Goal: Communication & Community: Answer question/provide support

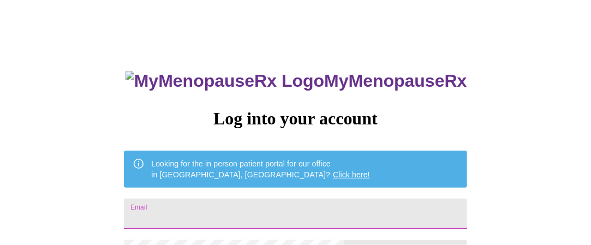
click at [248, 201] on input "Email" at bounding box center [295, 214] width 343 height 31
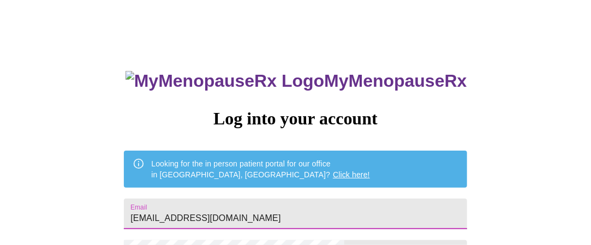
click at [339, 211] on input "[EMAIL_ADDRESS][DOMAIN_NAME]" at bounding box center [295, 214] width 343 height 31
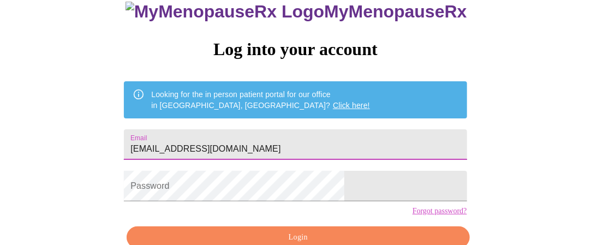
scroll to position [109, 0]
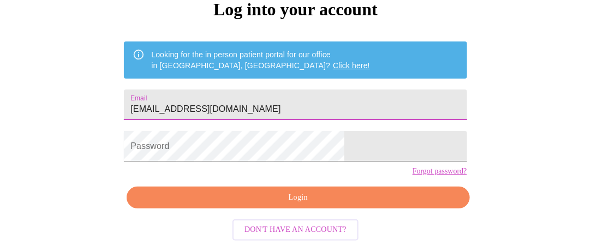
type input "[EMAIL_ADDRESS][DOMAIN_NAME]"
click at [203, 167] on form "Password" at bounding box center [295, 147] width 343 height 42
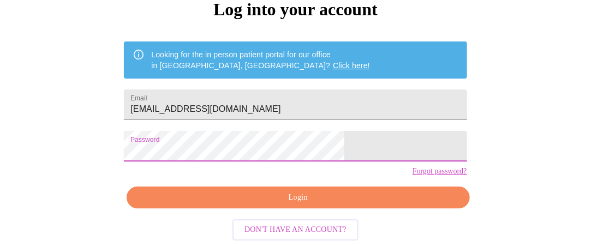
click at [345, 205] on span "Login" at bounding box center [298, 198] width 318 height 14
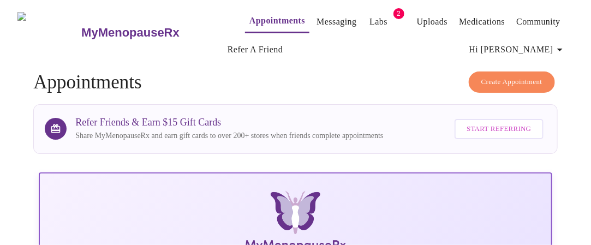
click at [317, 14] on link "Messaging" at bounding box center [337, 21] width 40 height 15
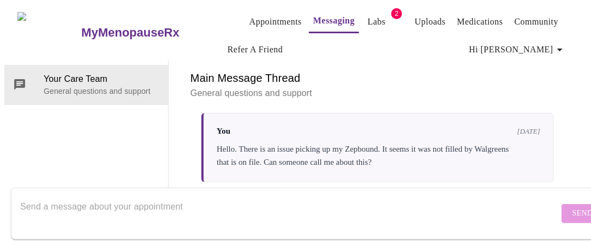
scroll to position [164, 0]
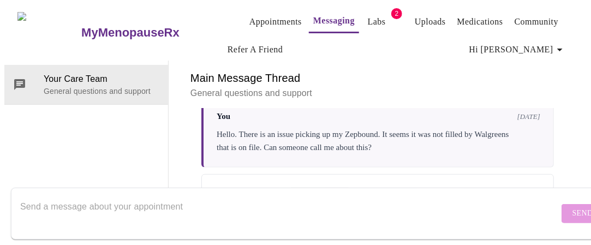
click at [212, 193] on div at bounding box center [289, 214] width 539 height 42
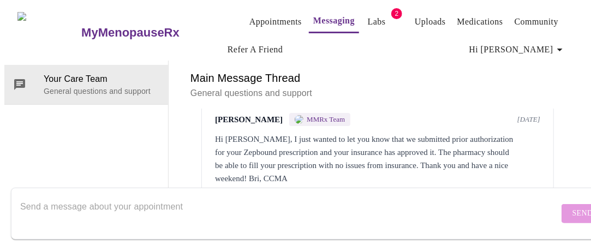
scroll to position [0, 0]
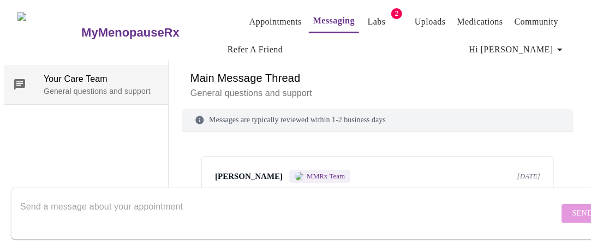
click at [80, 73] on span "Your Care Team" at bounding box center [102, 79] width 116 height 13
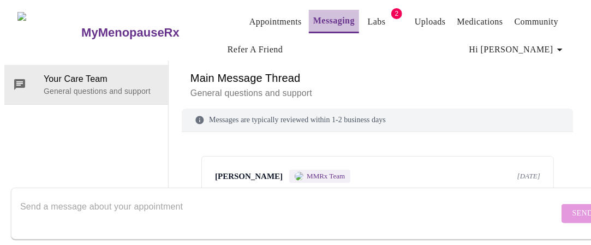
click at [313, 17] on link "Messaging" at bounding box center [334, 20] width 42 height 15
click at [250, 14] on link "Appointments" at bounding box center [276, 21] width 52 height 15
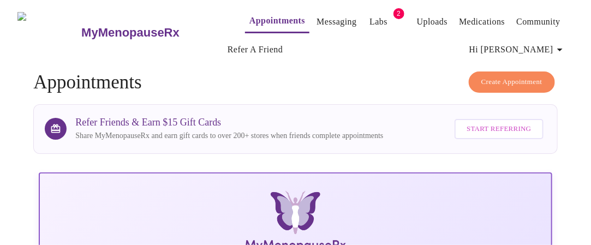
click at [319, 16] on link "Messaging" at bounding box center [337, 21] width 40 height 15
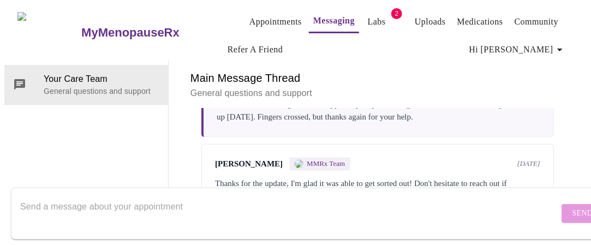
scroll to position [715, 0]
click at [93, 196] on textarea "Send a message about your appointment" at bounding box center [289, 213] width 539 height 35
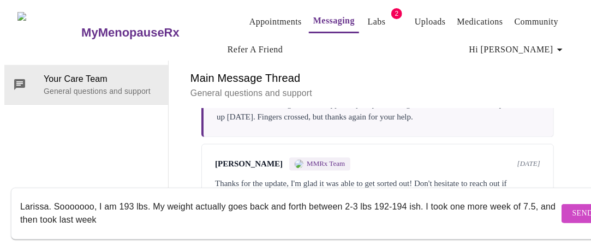
click at [34, 210] on textarea "Larissa. Sooooooo, I am 193 lbs. My weight actually goes back and forth between…" at bounding box center [289, 213] width 539 height 35
click at [425, 196] on textarea "Larissa. Sooooooo, I am 193 lbs. My weight actually goes back and forth between…" at bounding box center [289, 213] width 539 height 35
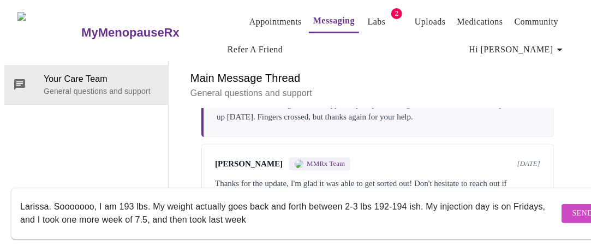
click at [181, 211] on textarea "Larissa. Sooooooo, I am 193 lbs. My weight actually goes back and forth between…" at bounding box center [289, 213] width 539 height 35
click at [337, 211] on textarea "Larissa. Sooooooo, I am 193 lbs. My weight actually goes back and forth between…" at bounding box center [289, 213] width 539 height 35
click at [362, 205] on textarea "Larissa. Sooooooo, I am 193 lbs. My weight actually goes back and forth between…" at bounding box center [289, 213] width 539 height 35
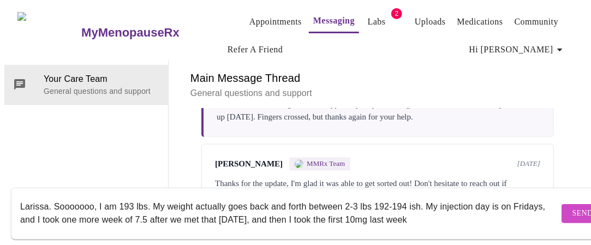
click at [461, 208] on textarea "Larissa. Sooooooo, I am 193 lbs. My weight actually goes back and forth between…" at bounding box center [289, 213] width 539 height 35
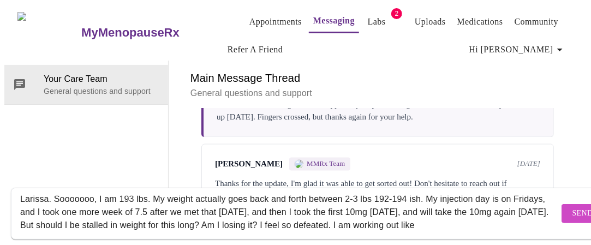
scroll to position [21, 0]
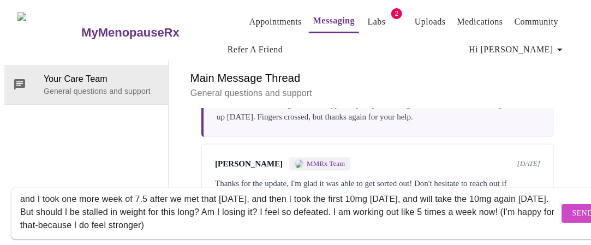
click at [316, 217] on textarea "Larissa. Sooooooo, I am 193 lbs. My weight actually goes back and forth between…" at bounding box center [289, 213] width 539 height 35
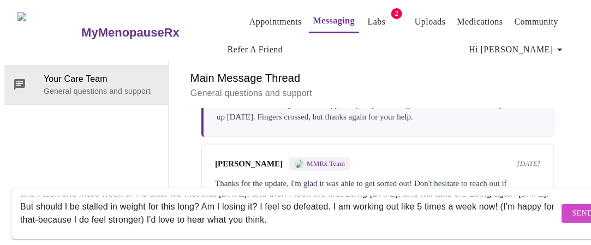
scroll to position [34, 0]
type textarea "Larissa. Sooooooo, I am 193 lbs. My weight actually goes back and forth between…"
click at [573, 207] on span "Send" at bounding box center [583, 214] width 21 height 14
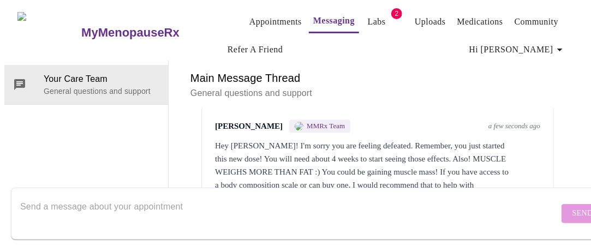
scroll to position [967, 0]
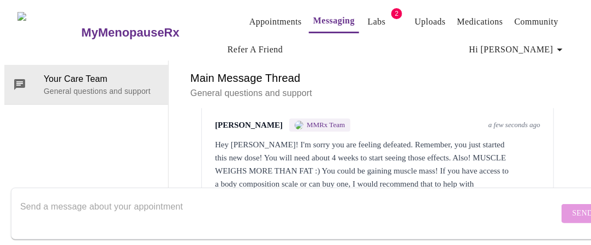
drag, startPoint x: 117, startPoint y: 200, endPoint x: 123, endPoint y: 192, distance: 10.6
click at [117, 200] on textarea "Send a message about your appointment" at bounding box center [289, 213] width 539 height 35
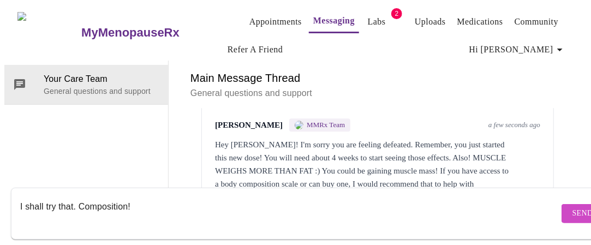
click at [21, 196] on textarea "I shall try that. Composition!" at bounding box center [289, 213] width 539 height 35
type textarea "Thanks so much. I shall try that. Composition!"
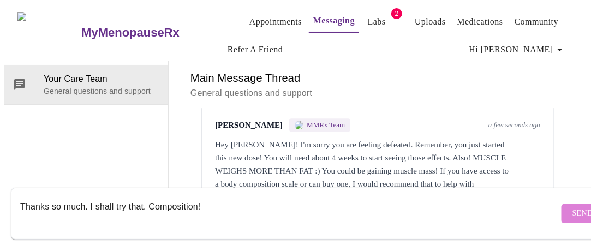
drag, startPoint x: 549, startPoint y: 201, endPoint x: 522, endPoint y: 148, distance: 59.9
click at [573, 207] on span "Send" at bounding box center [583, 214] width 21 height 14
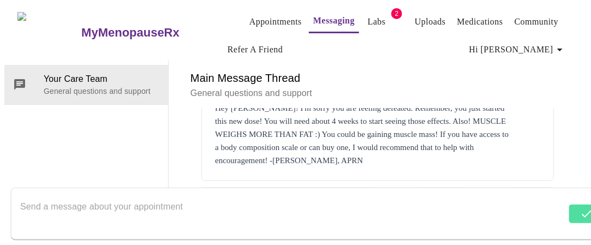
scroll to position [1032, 0]
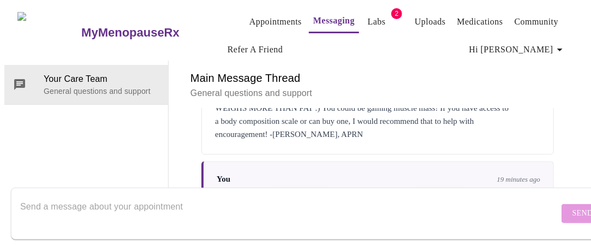
scroll to position [1032, 0]
